Goal: Task Accomplishment & Management: Use online tool/utility

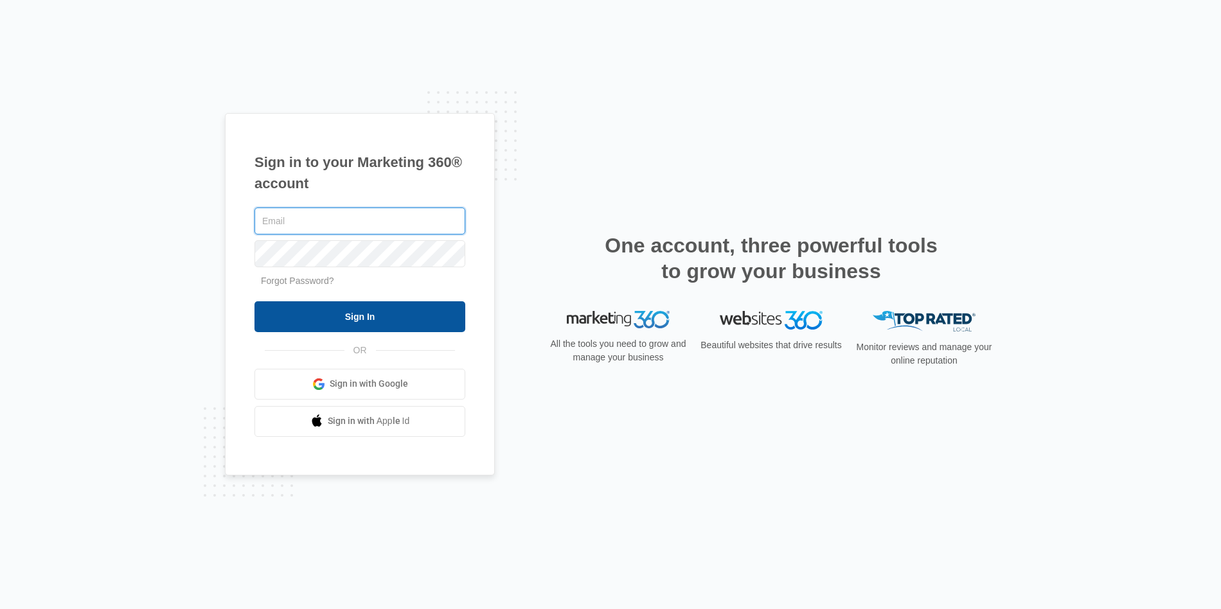
type input "ben.bottom@madwire.com"
click at [338, 312] on input "Sign In" at bounding box center [359, 316] width 211 height 31
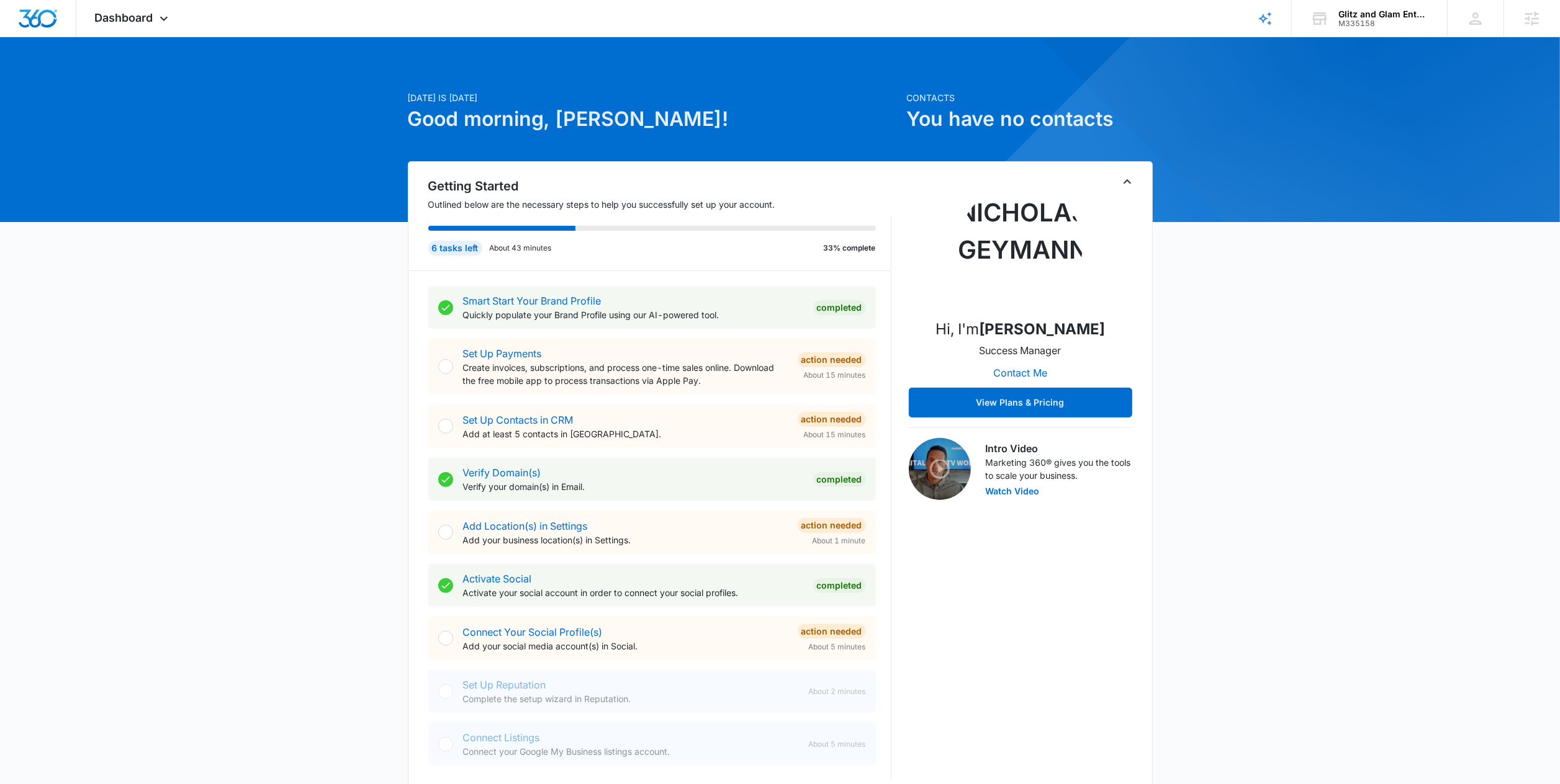
scroll to position [3, 0]
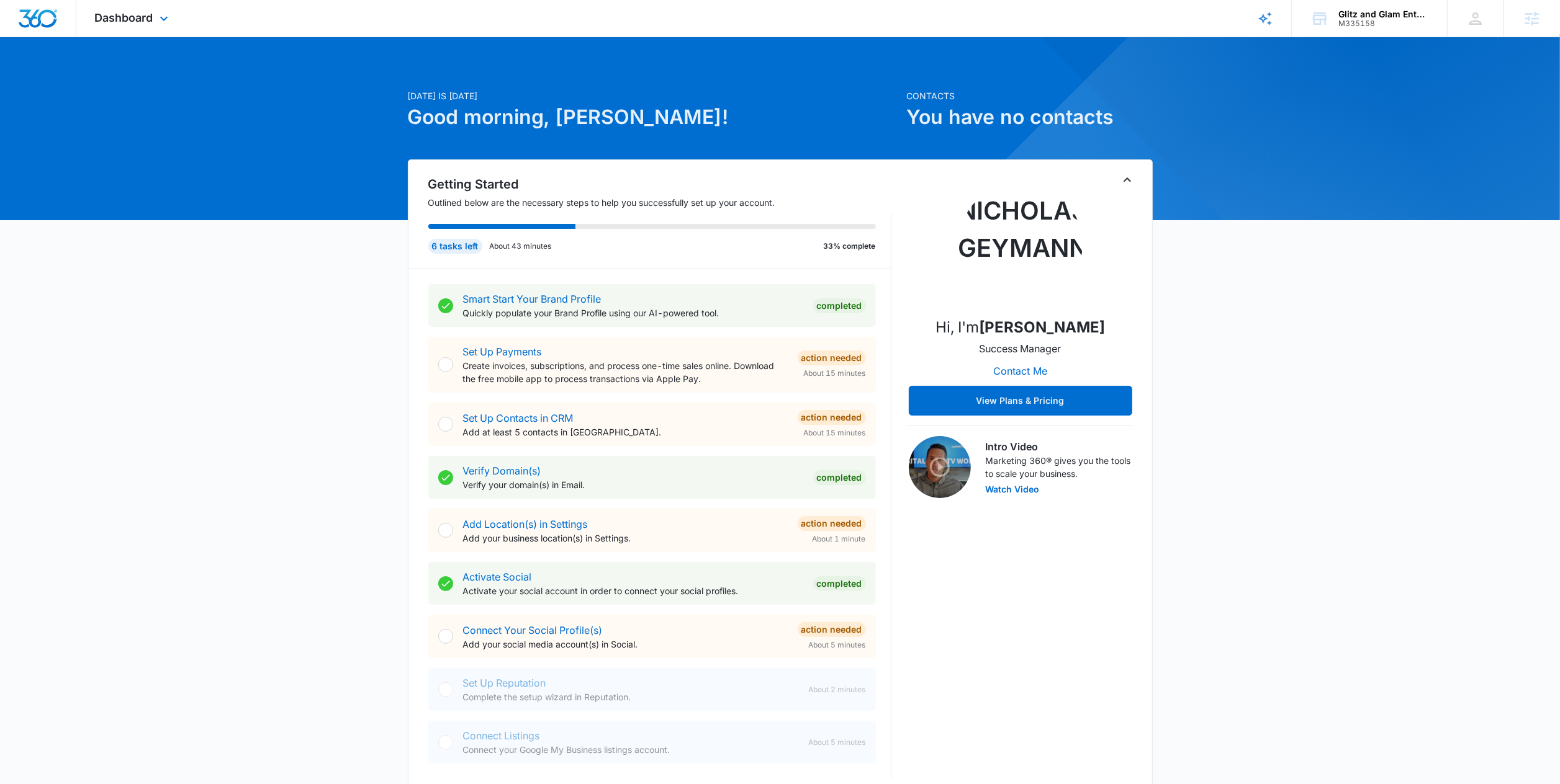
click at [76, 21] on div "Dashboard Apps Reputation Forms CRM Email Social POS Content Ads Intelligence F…" at bounding box center [133, 18] width 114 height 37
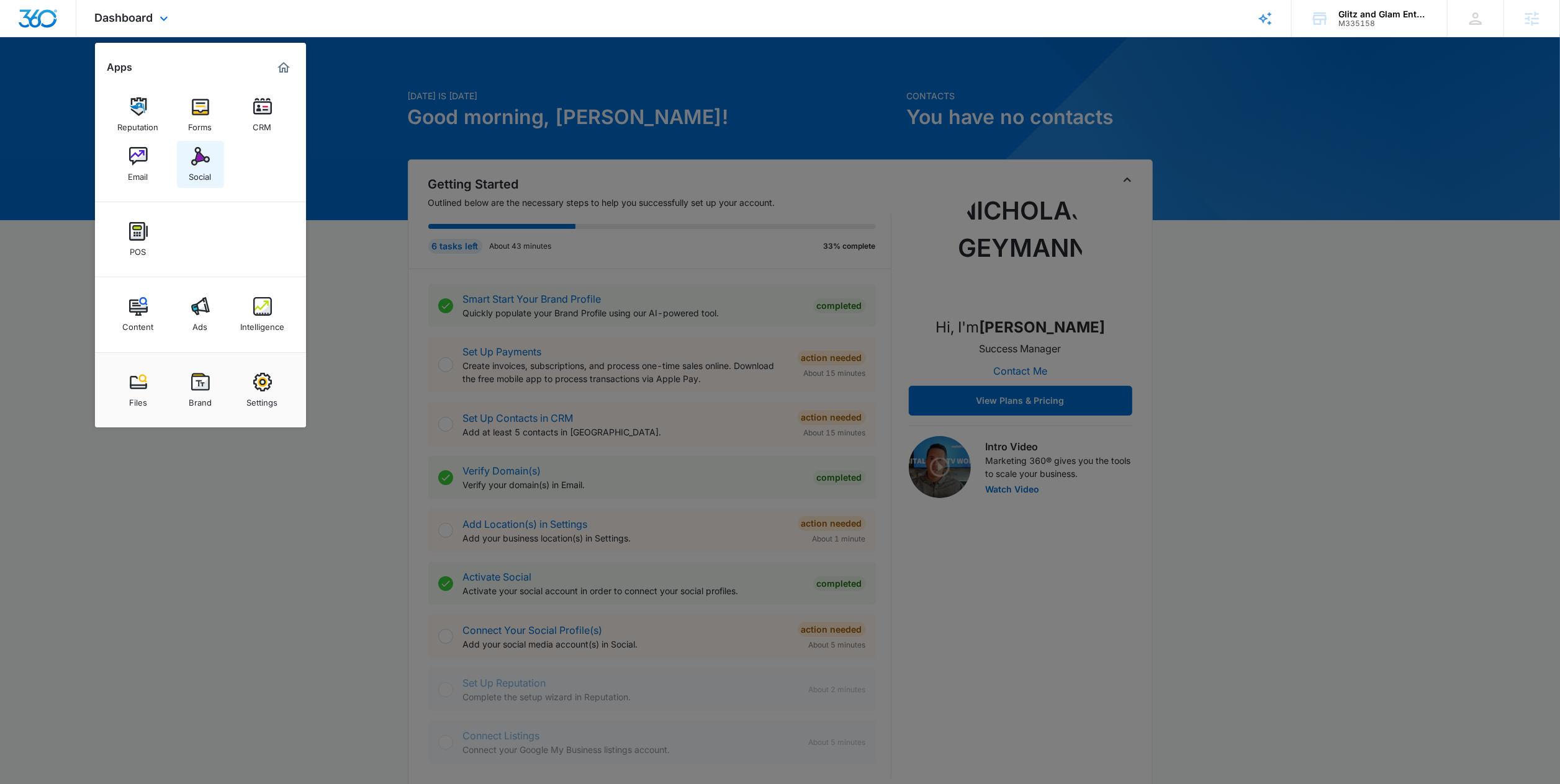
click at [192, 166] on div "Social" at bounding box center [200, 174] width 22 height 16
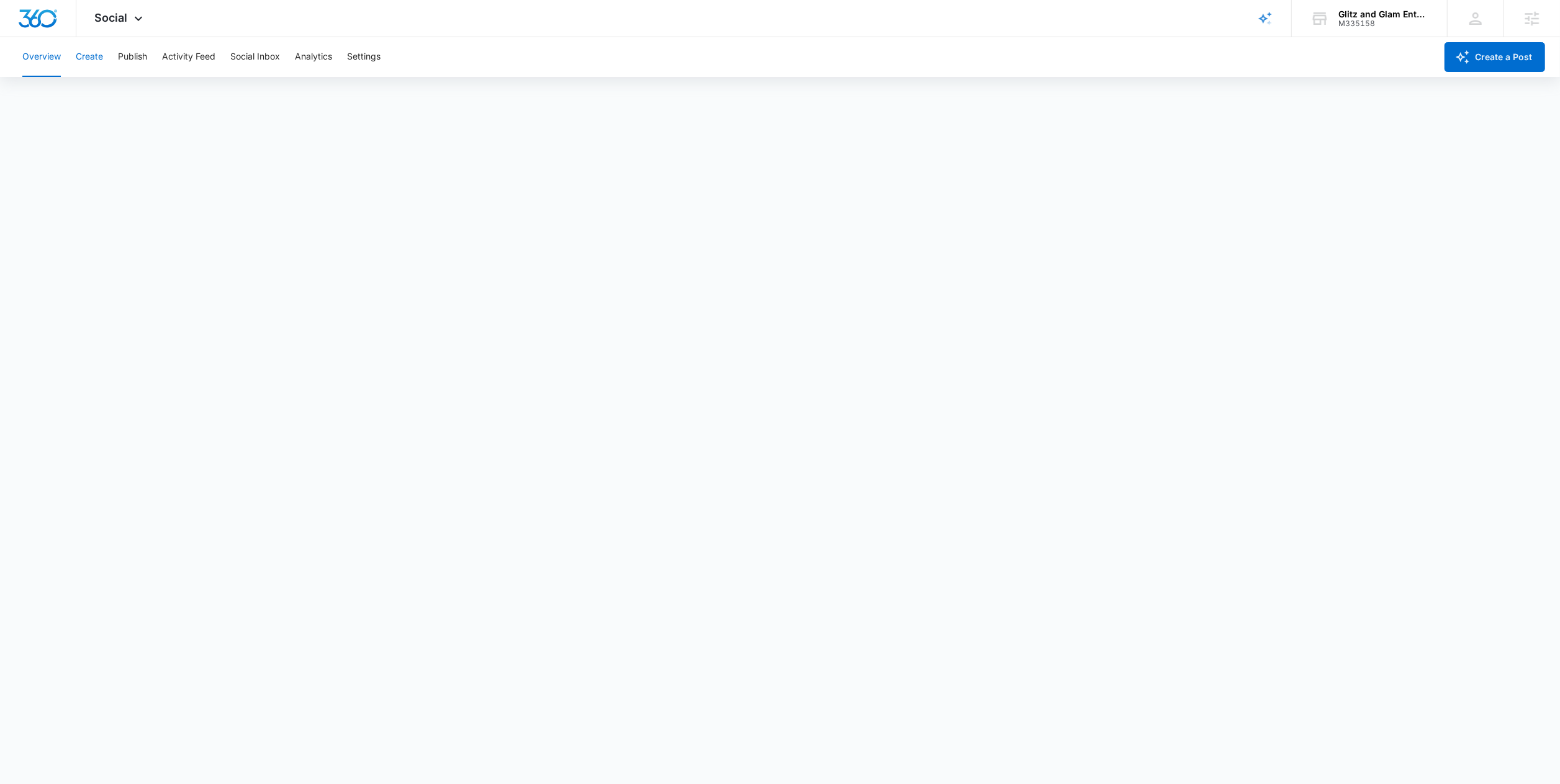
click at [93, 53] on button "Create" at bounding box center [89, 57] width 27 height 40
click at [122, 110] on button "Approvals" at bounding box center [121, 95] width 42 height 35
click at [53, 95] on button "Content Library" at bounding box center [54, 95] width 64 height 35
click at [141, 107] on button "Approvals" at bounding box center [121, 95] width 42 height 35
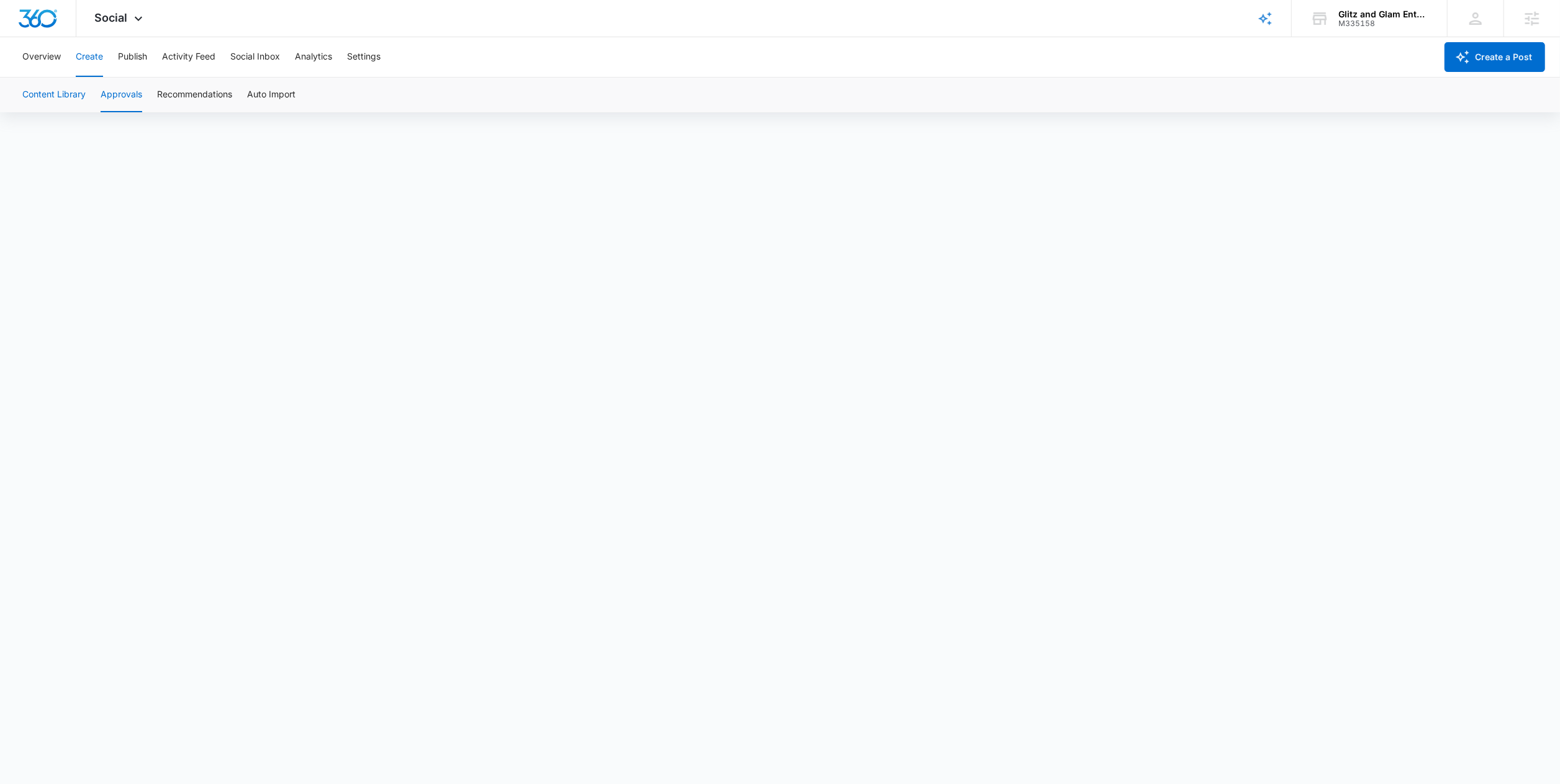
click at [57, 104] on button "Content Library" at bounding box center [54, 95] width 64 height 35
click at [143, 36] on div "Social Apps Reputation Forms CRM Email Social POS Content Ads Intelligence File…" at bounding box center [120, 18] width 88 height 37
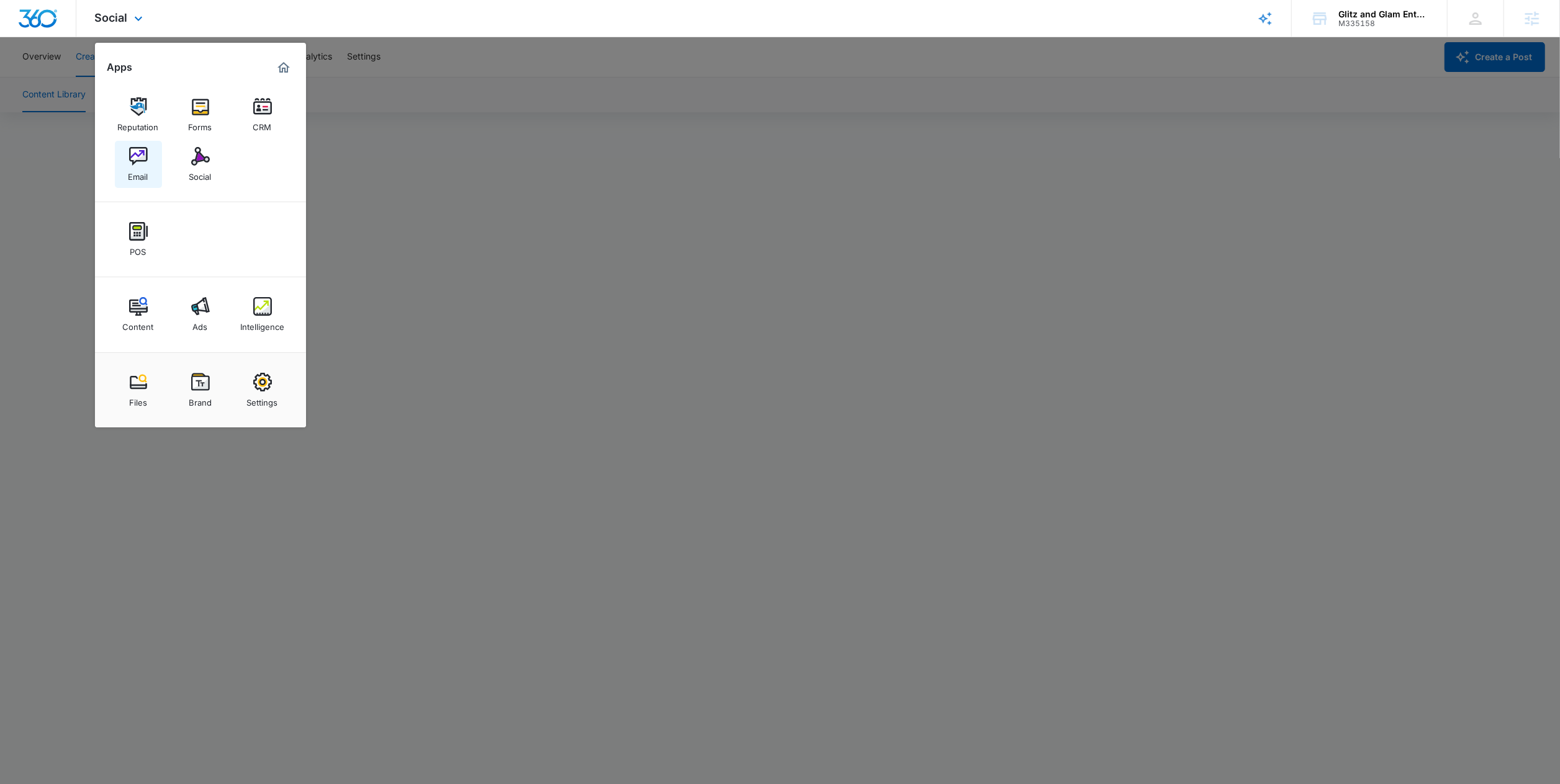
click at [143, 179] on div "Email" at bounding box center [138, 174] width 20 height 16
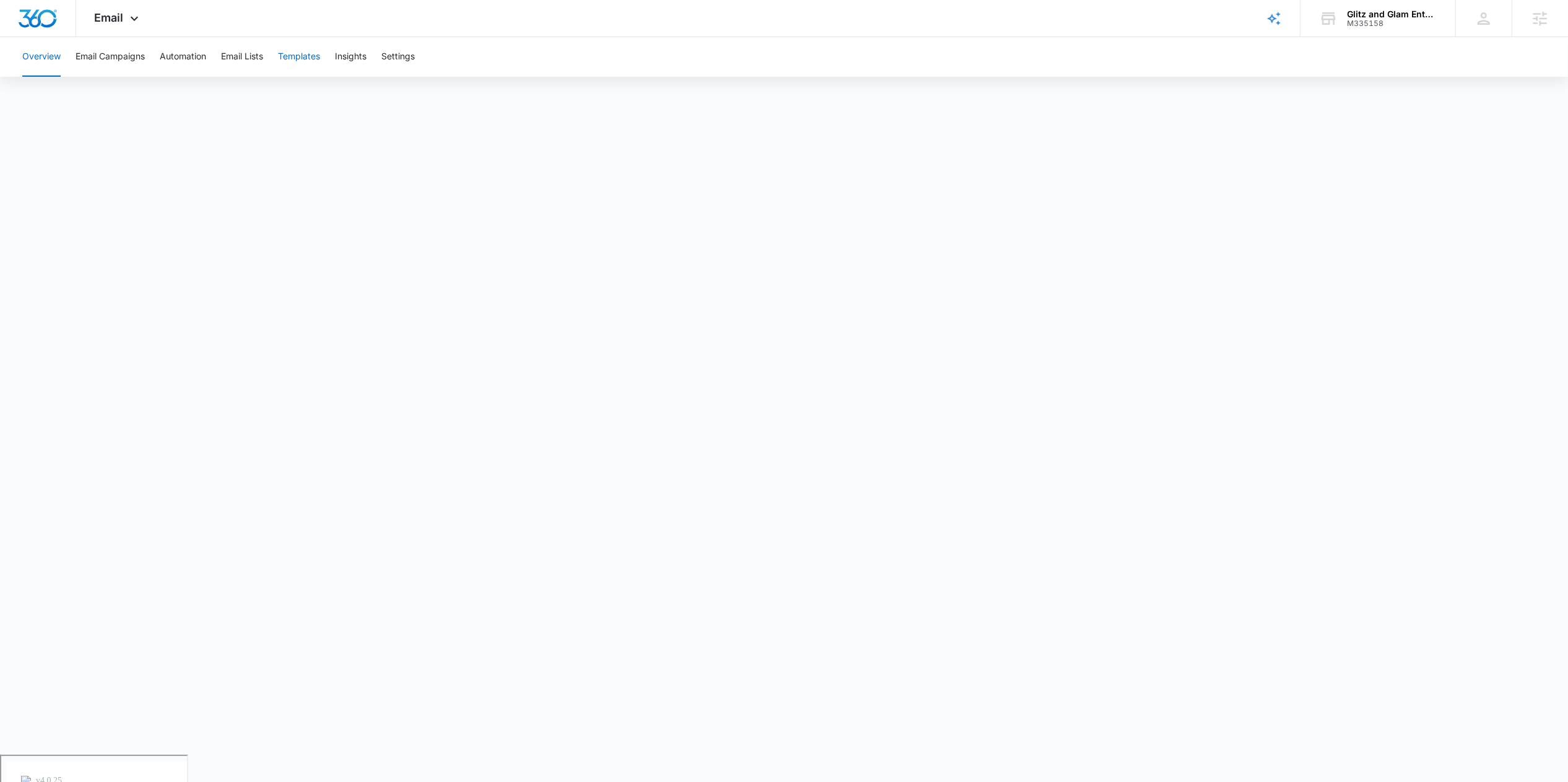
click at [315, 55] on button "Templates" at bounding box center [299, 57] width 42 height 39
click at [832, 542] on icon "button" at bounding box center [824, 538] width 14 height 14
click at [200, 51] on button "Automation" at bounding box center [183, 57] width 46 height 39
click at [78, 69] on button "Email Campaigns" at bounding box center [110, 57] width 69 height 39
click at [185, 52] on button "Automation" at bounding box center [183, 57] width 46 height 39
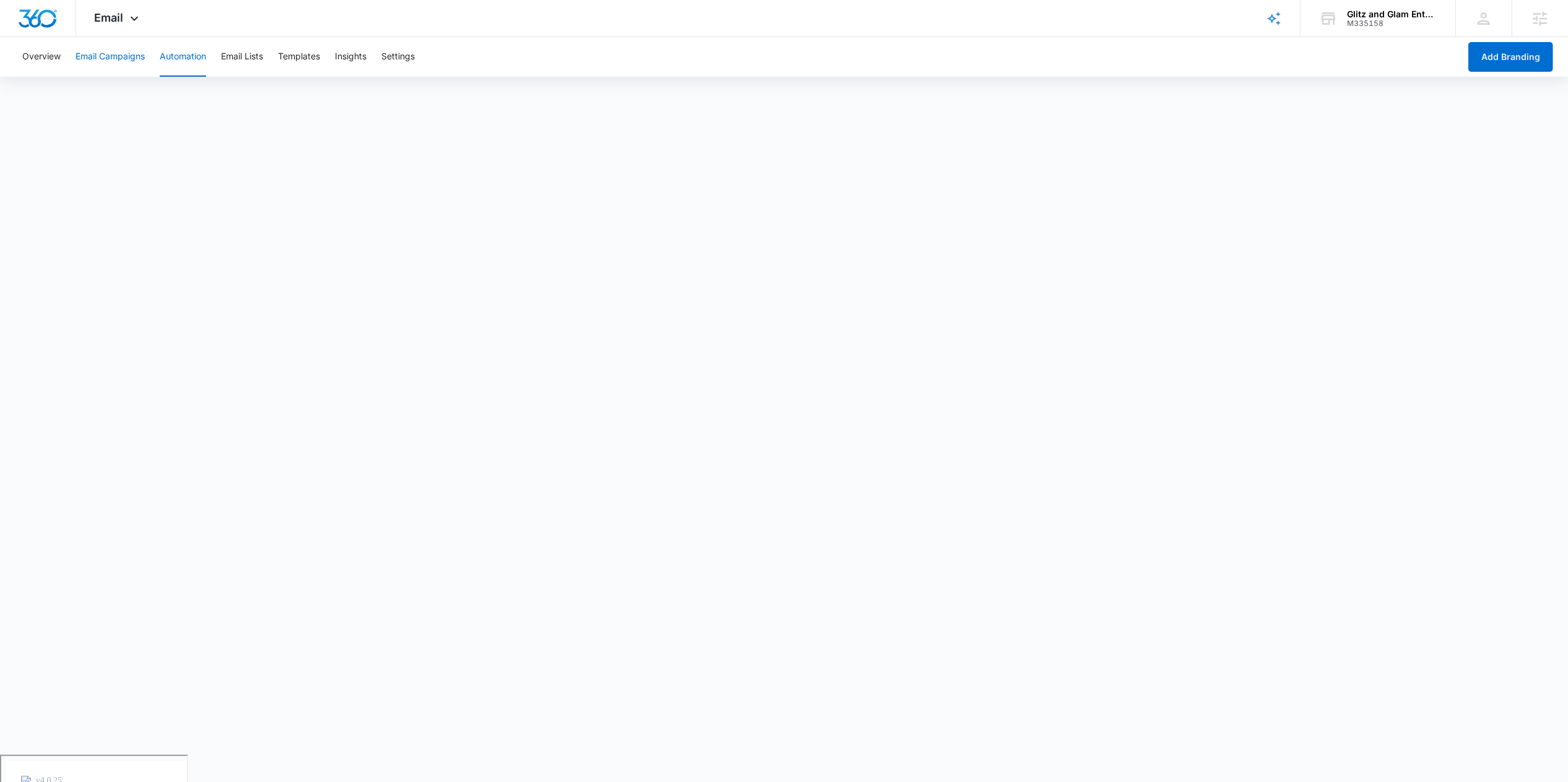
click at [98, 65] on button "Email Campaigns" at bounding box center [110, 57] width 69 height 39
